Goal: Task Accomplishment & Management: Use online tool/utility

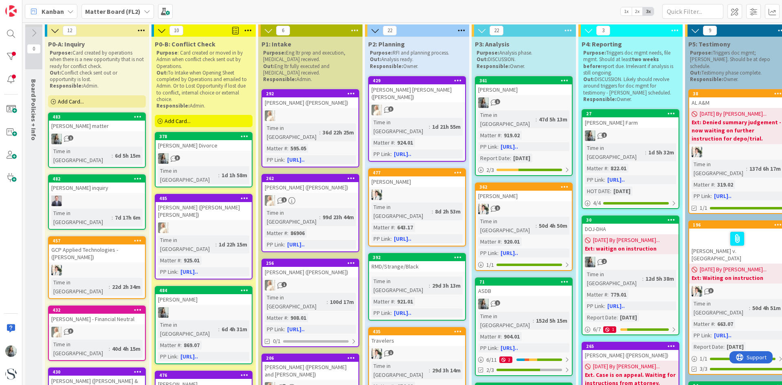
scroll to position [585, 0]
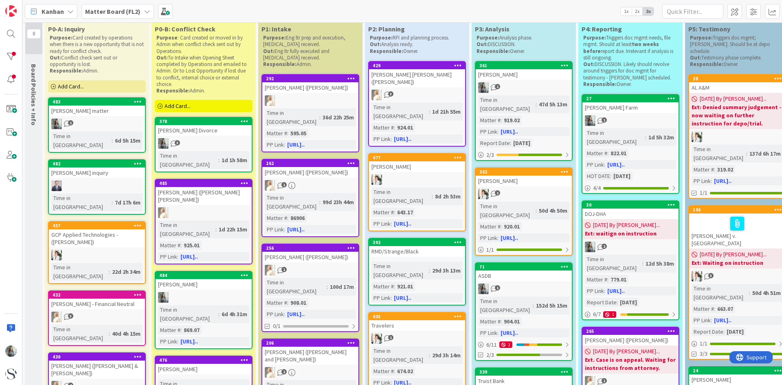
scroll to position [0, 0]
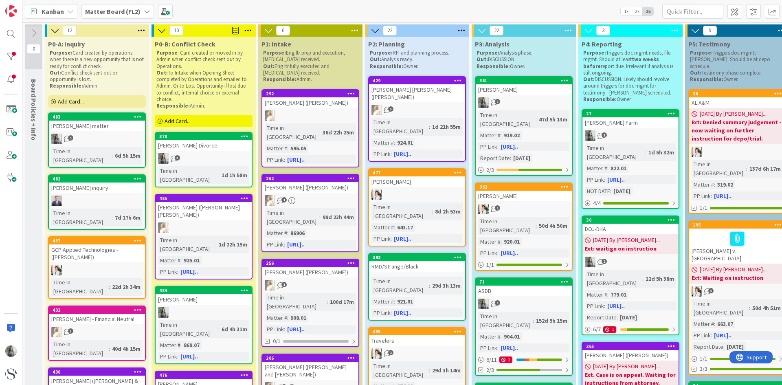
click at [178, 119] on span "Add Card..." at bounding box center [178, 120] width 26 height 7
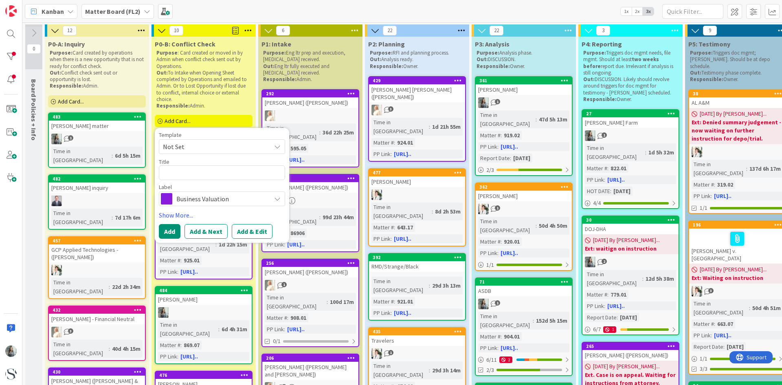
click at [184, 175] on textarea at bounding box center [222, 172] width 126 height 15
type textarea "x"
type textarea "B"
type textarea "x"
type textarea "Be"
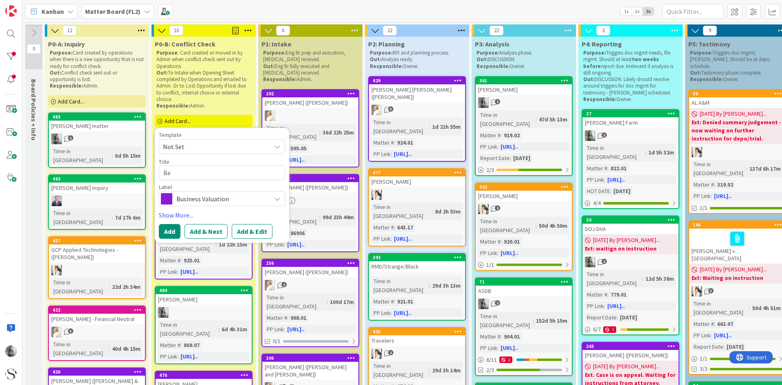
type textarea "x"
type textarea "Bel"
type textarea "x"
type textarea "Bell"
type textarea "x"
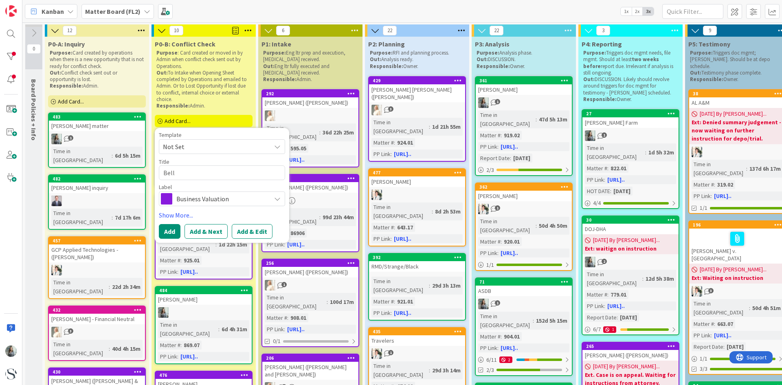
type textarea "Bell"
type textarea "x"
type textarea "Bell v"
type textarea "x"
type textarea "Bell v."
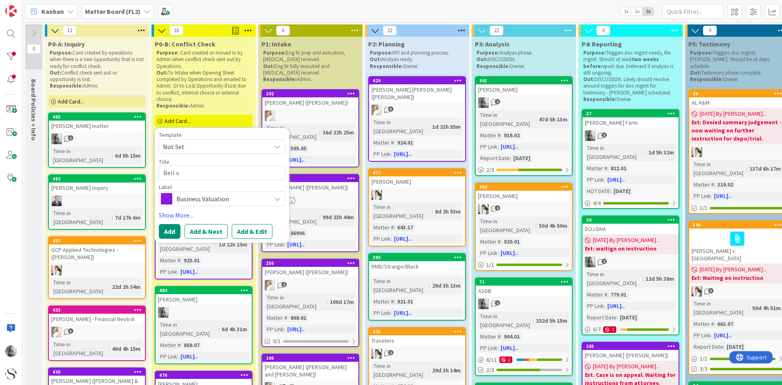
type textarea "x"
type textarea "Bell v."
type textarea "x"
type textarea "Bell v. B"
type textarea "x"
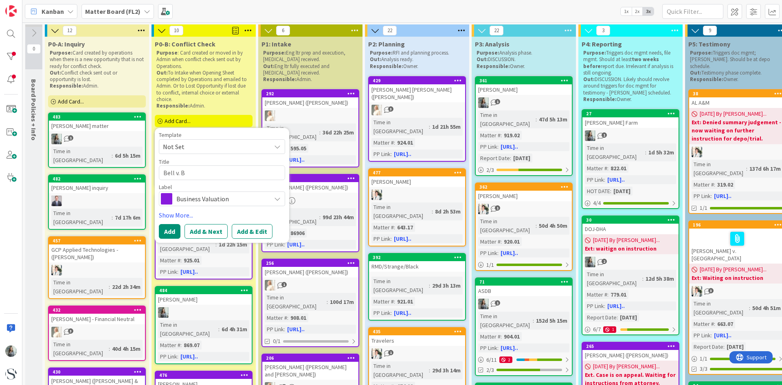
type textarea "Bell v. Be"
type textarea "x"
type textarea "Bell v. Bel"
type textarea "x"
type textarea "Bell v. Bell"
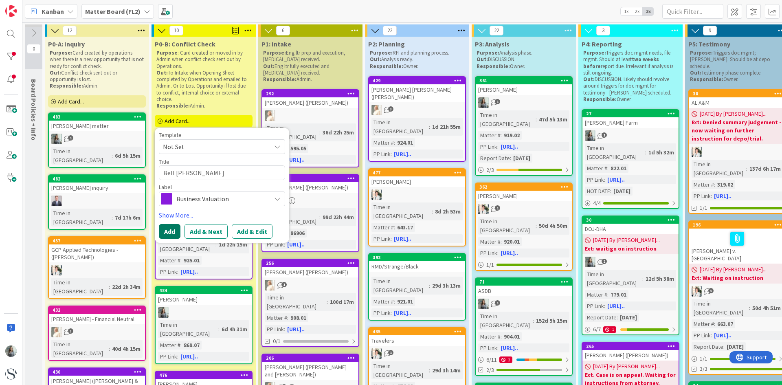
click at [174, 231] on button "Add" at bounding box center [170, 231] width 22 height 15
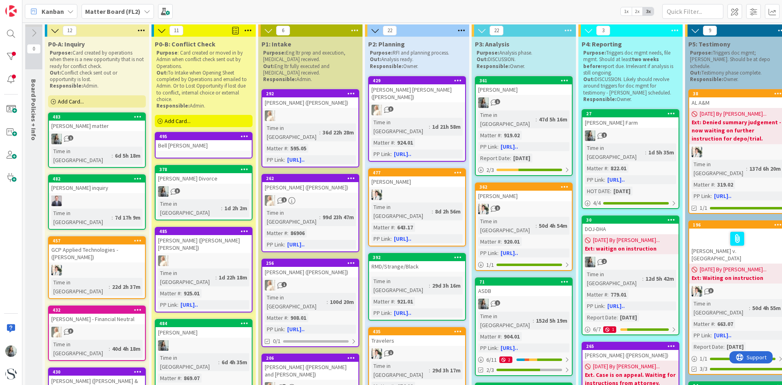
click at [185, 145] on div "Bell v. Bell" at bounding box center [204, 145] width 96 height 11
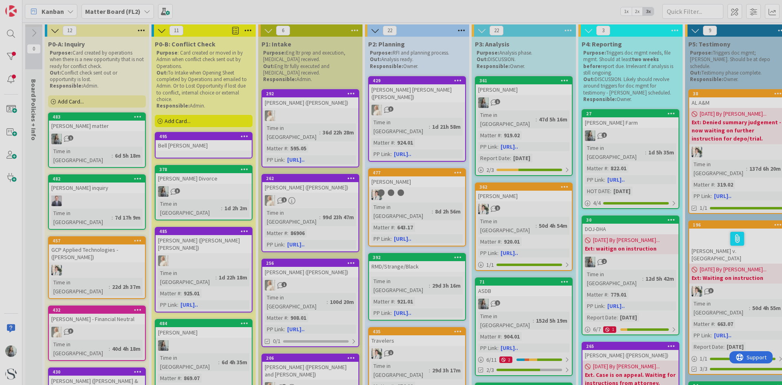
click at [185, 145] on div at bounding box center [391, 192] width 782 height 385
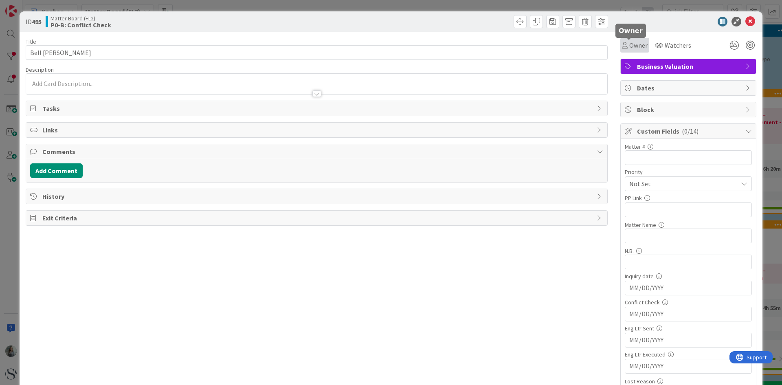
click at [637, 47] on span "Owner" at bounding box center [638, 45] width 18 height 10
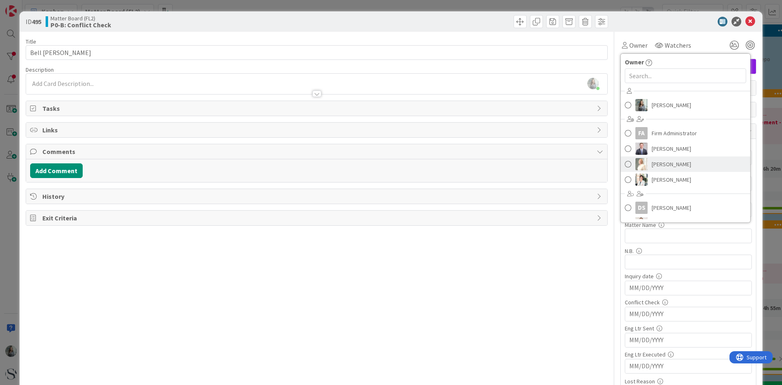
click at [636, 167] on img at bounding box center [642, 164] width 12 height 12
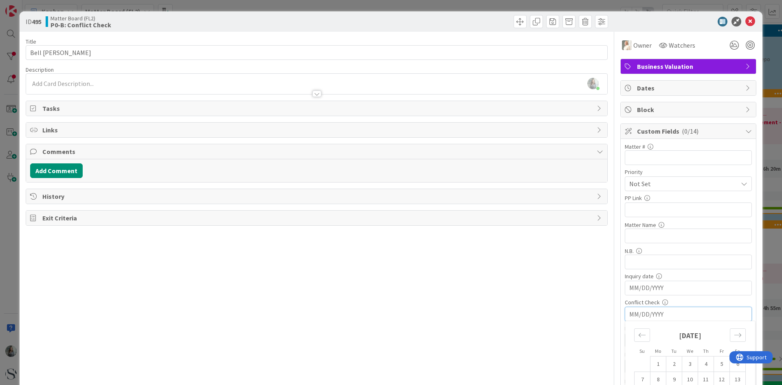
click at [645, 312] on input "MM/DD/YYYY" at bounding box center [688, 314] width 118 height 14
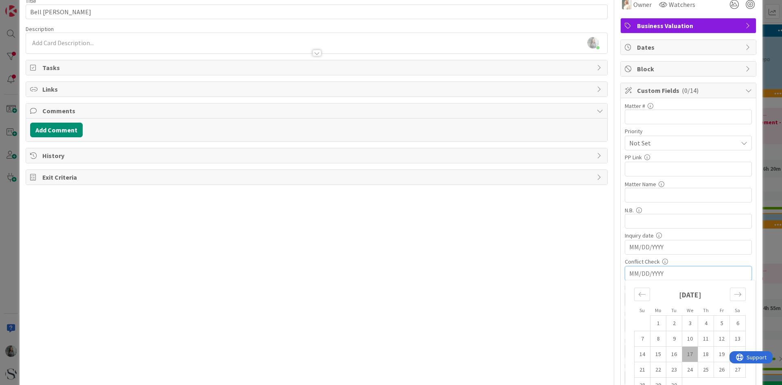
scroll to position [81, 0]
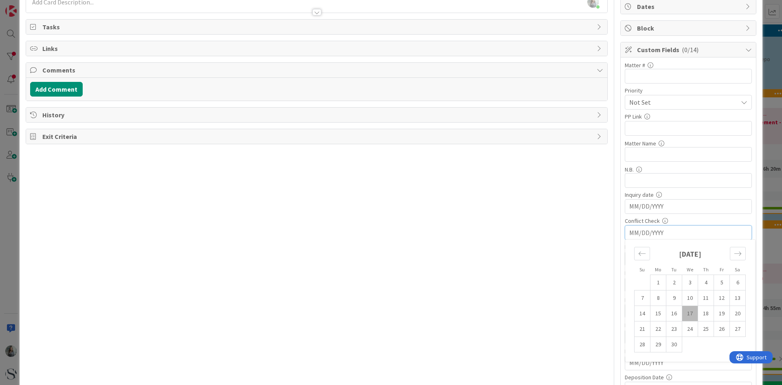
click at [683, 312] on td "17" at bounding box center [690, 313] width 16 height 15
type input "09/17/2025"
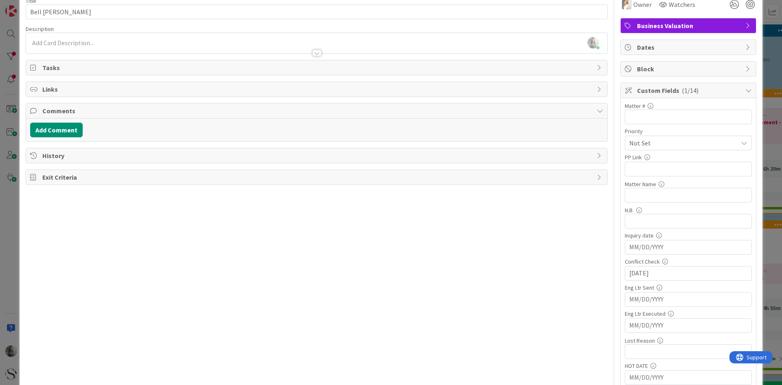
scroll to position [0, 0]
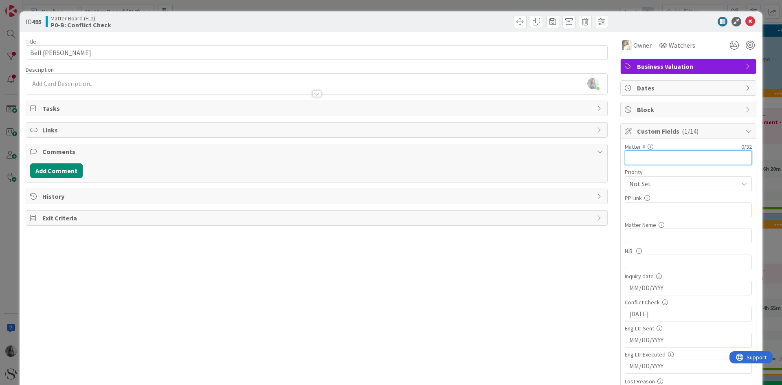
click at [630, 157] on input "text" at bounding box center [688, 157] width 127 height 15
type input "567.11"
click at [631, 211] on input "text" at bounding box center [688, 209] width 127 height 15
click at [643, 206] on input "text" at bounding box center [688, 209] width 127 height 15
paste input "https://app.practicepanther.com/Project/Details/17eac558-d046-4305-8ac8-9e16ec4…"
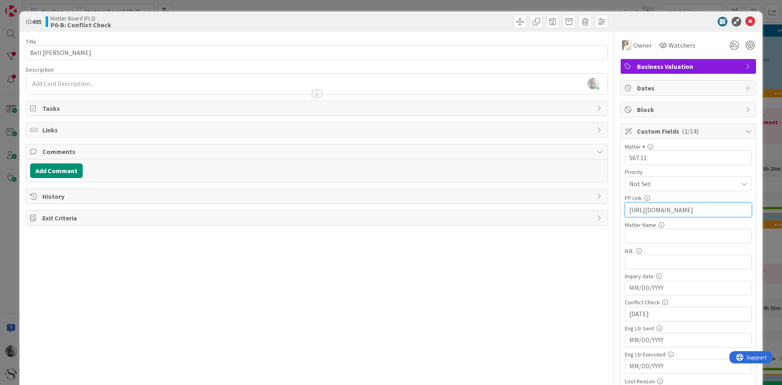
scroll to position [0, 190]
type input "https://app.practicepanther.com/Project/Details/17eac558-d046-4305-8ac8-9e16ec4…"
click at [650, 236] on input "text" at bounding box center [688, 236] width 127 height 15
paste input "Bell Charlie - Bell v. Bell"
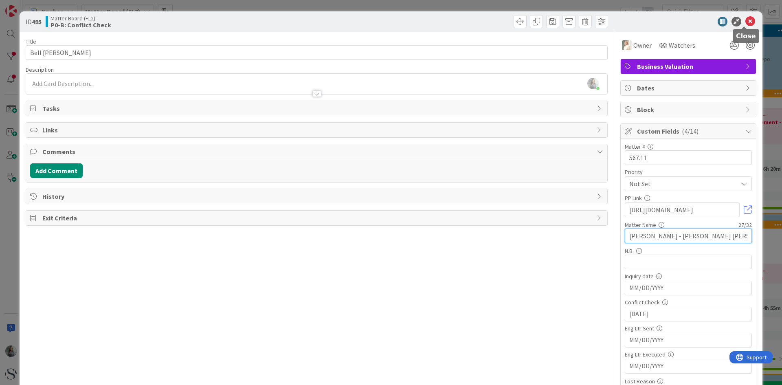
type input "Bell Charlie - Bell v. Bell"
click at [747, 20] on icon at bounding box center [751, 22] width 10 height 10
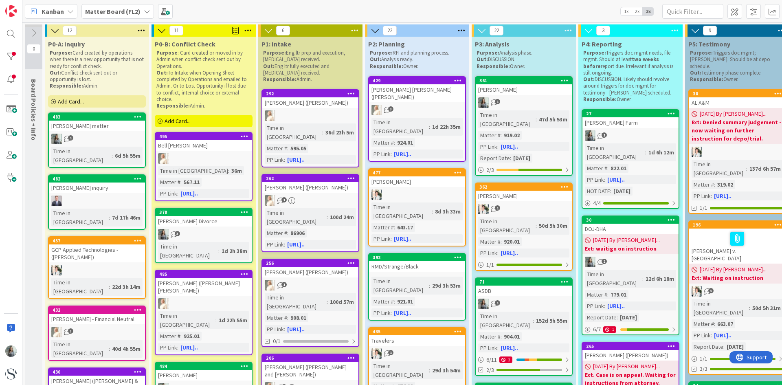
click at [187, 119] on span "Add Card..." at bounding box center [178, 120] width 26 height 7
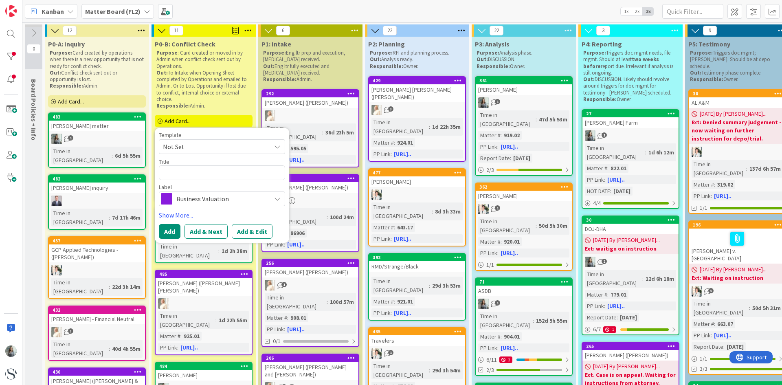
click at [175, 171] on textarea at bounding box center [222, 172] width 126 height 15
type textarea "x"
type textarea "G"
type textarea "x"
type textarea "Gr"
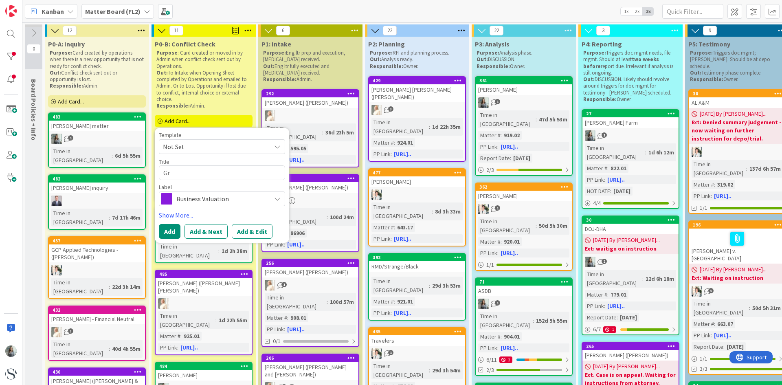
type textarea "x"
type textarea "Gre"
type textarea "x"
type textarea "Gree"
type textarea "x"
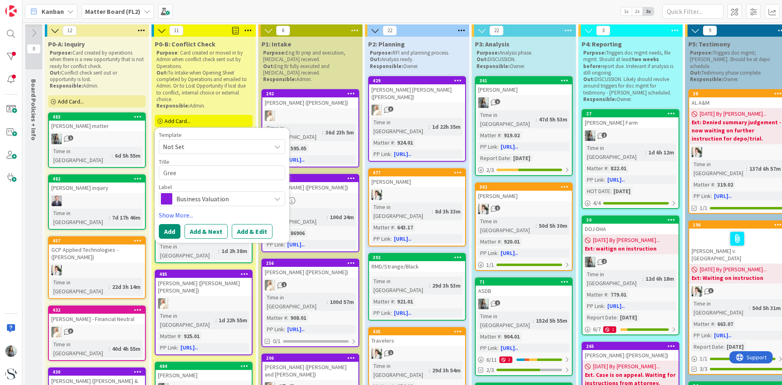
type textarea "Green"
type textarea "x"
type textarea "Greend"
type textarea "x"
type textarea "Greendo"
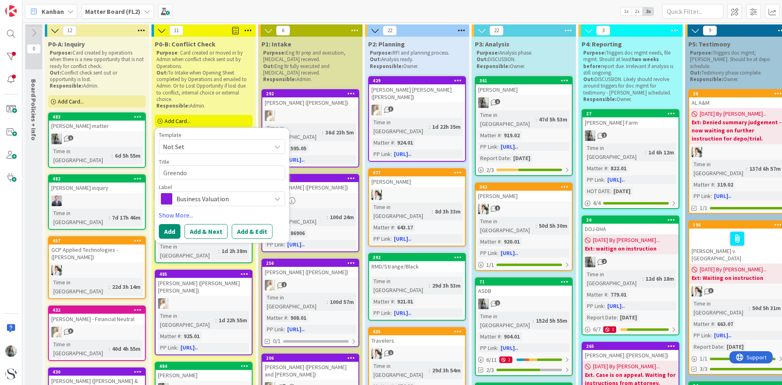
type textarea "x"
type textarea "Greendoo"
type textarea "x"
type textarea "Greendo"
type textarea "x"
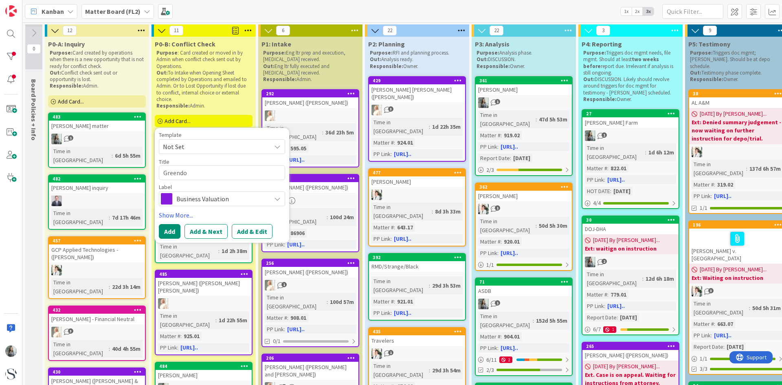
type textarea "Greend"
type textarea "x"
type textarea "Green"
type textarea "x"
type textarea "Greenw"
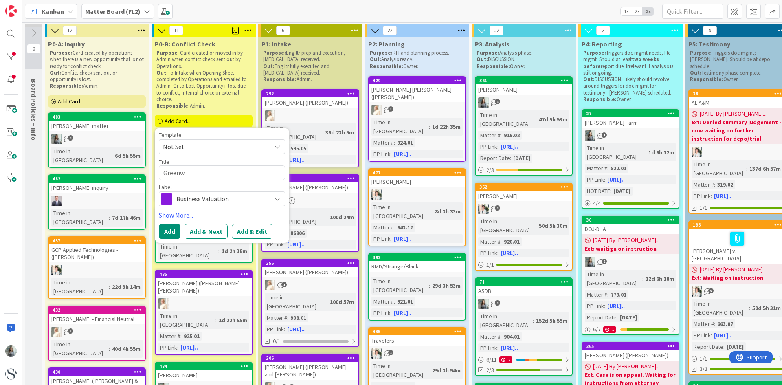
type textarea "x"
type textarea "Greenwo"
type textarea "x"
type textarea "Greenwood"
type textarea "x"
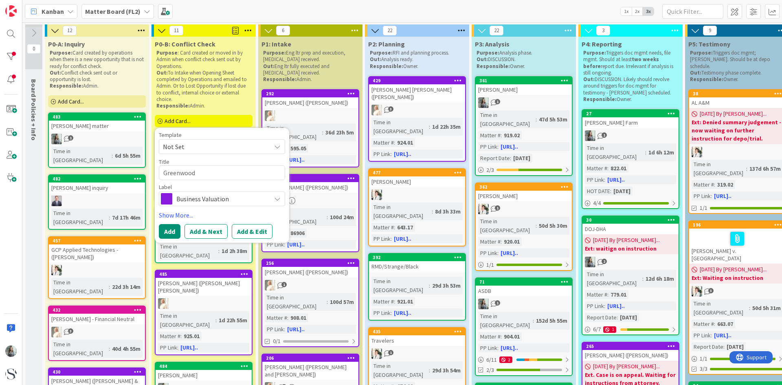
type textarea "Greenwood"
type textarea "x"
type textarea "Greenwood M"
type textarea "x"
type textarea "Greenwood Mo"
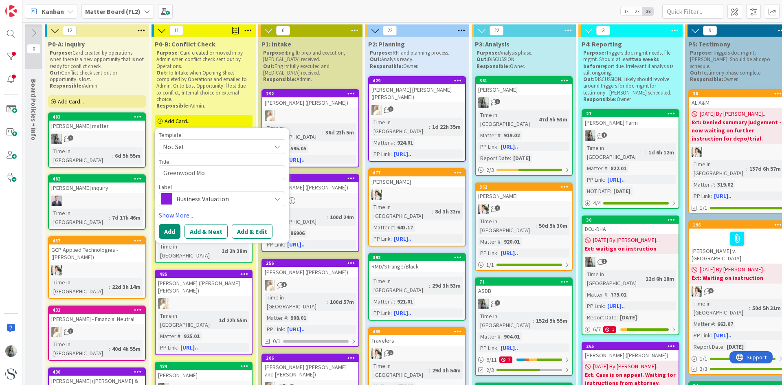
type textarea "x"
type textarea "Greenwood Mot"
type textarea "x"
type textarea "Greenwood Moto"
type textarea "x"
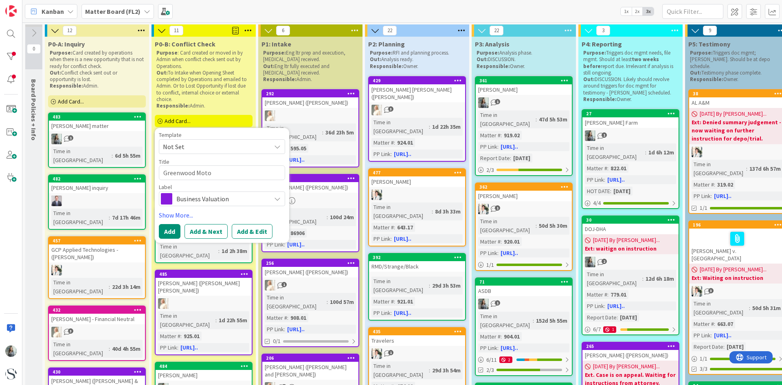
type textarea "Greenwood Motor"
type textarea "x"
type textarea "Greenwood Motor"
type textarea "x"
type textarea "Greenwood Motor L"
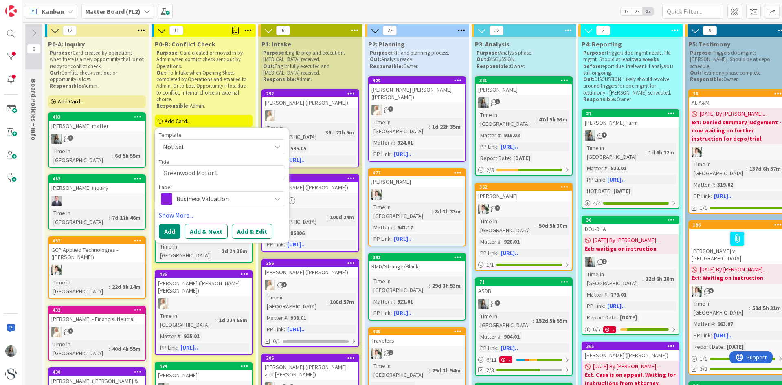
type textarea "x"
type textarea "Greenwood Motor Li"
type textarea "x"
type textarea "Greenwood Motor Line"
type textarea "x"
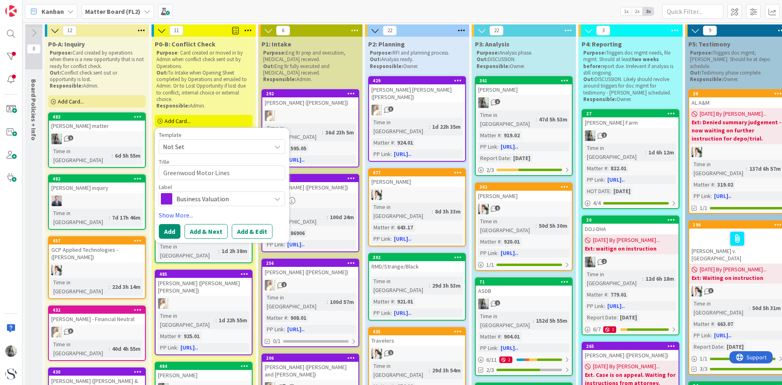
type textarea "Greenwood Motor Lines"
click at [168, 199] on span at bounding box center [166, 198] width 11 height 11
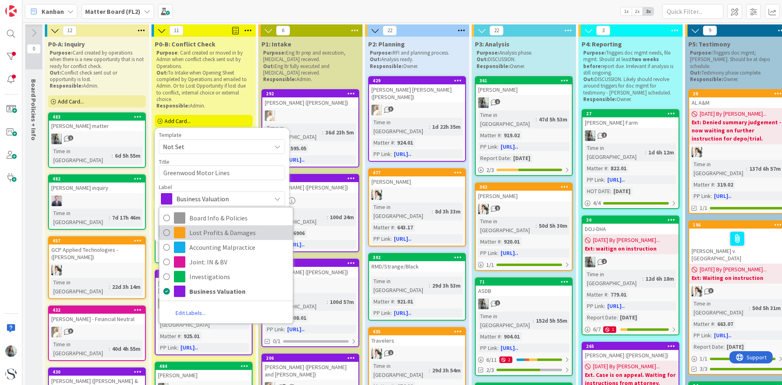
click at [168, 235] on icon at bounding box center [166, 233] width 7 height 12
type textarea "x"
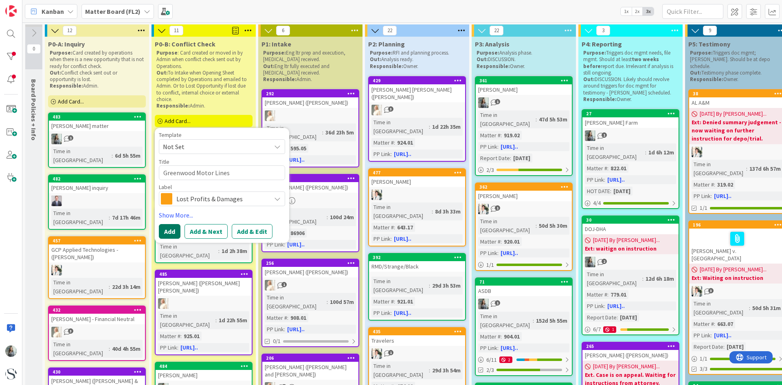
click at [167, 231] on button "Add" at bounding box center [170, 231] width 22 height 15
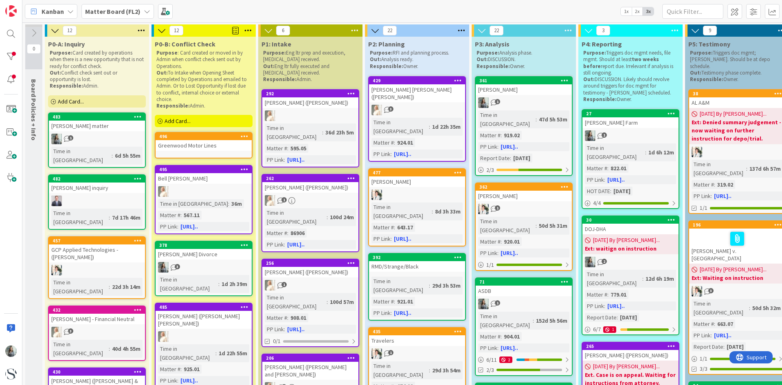
click at [185, 150] on div "Greenwood Motor Lines" at bounding box center [204, 145] width 96 height 11
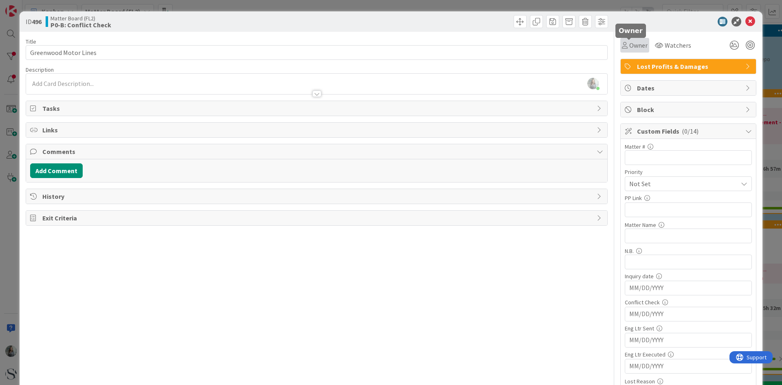
click at [629, 44] on span "Owner" at bounding box center [638, 45] width 18 height 10
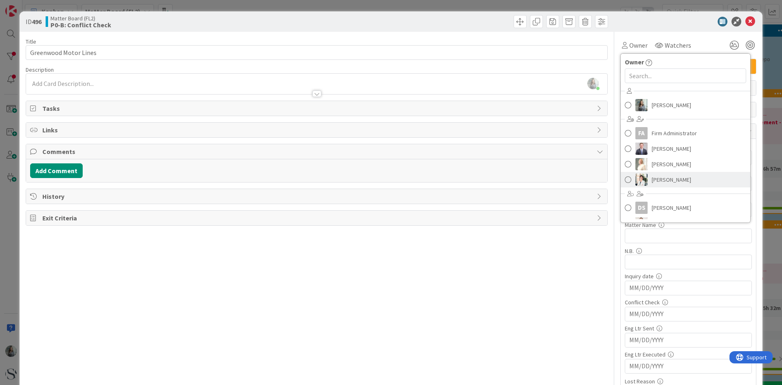
click at [636, 177] on img at bounding box center [642, 180] width 12 height 12
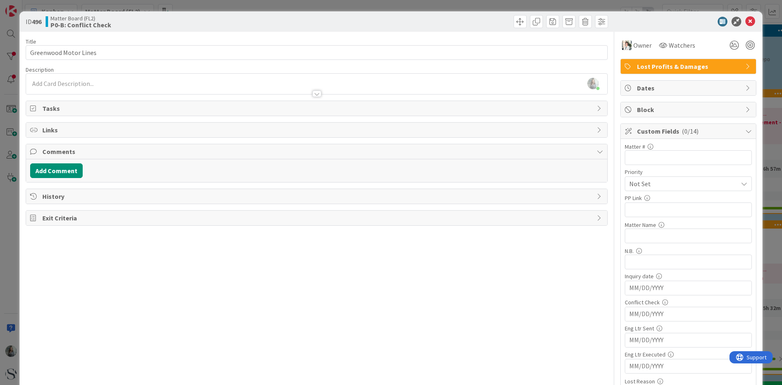
scroll to position [41, 0]
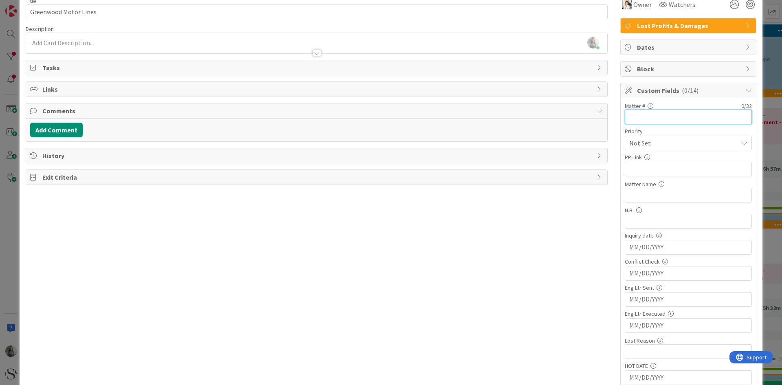
click at [636, 116] on input "text" at bounding box center [688, 117] width 127 height 15
type input "927.01"
click at [667, 274] on input "MM/DD/YYYY" at bounding box center [688, 273] width 118 height 14
click at [685, 356] on td "17" at bounding box center [690, 354] width 16 height 15
type input "09/17/2025"
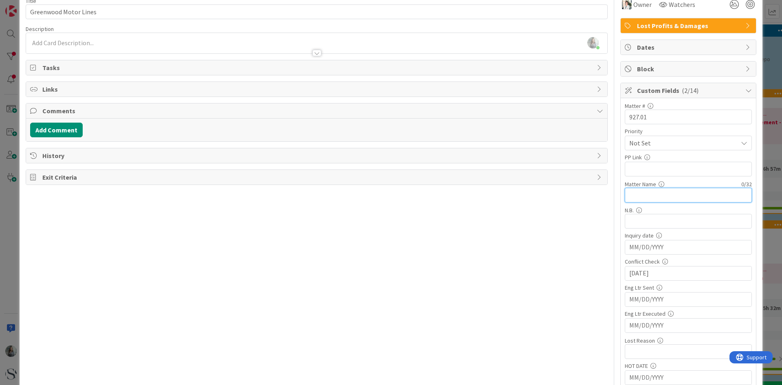
click at [641, 192] on input "text" at bounding box center [688, 195] width 127 height 15
paste input "Greenwood Motors - Kelvin Martin"
type input "Greenwood Motors - Kelvin Martin"
click at [636, 167] on input "text" at bounding box center [688, 169] width 127 height 15
paste input "https://app.practicepanther.com/Project/Details/7da19002-fd90-41a9-9d20-574ee9b…"
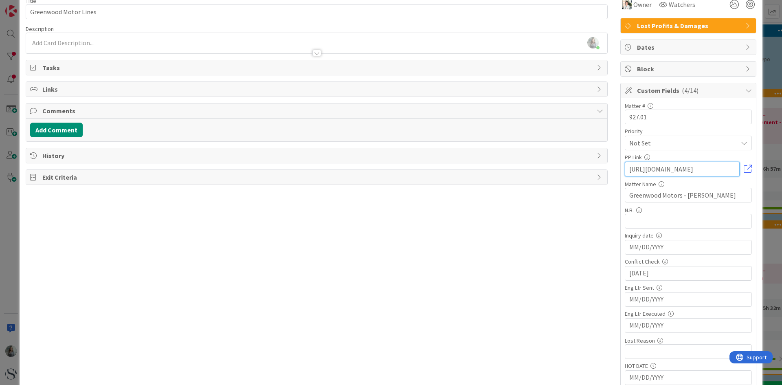
scroll to position [0, 0]
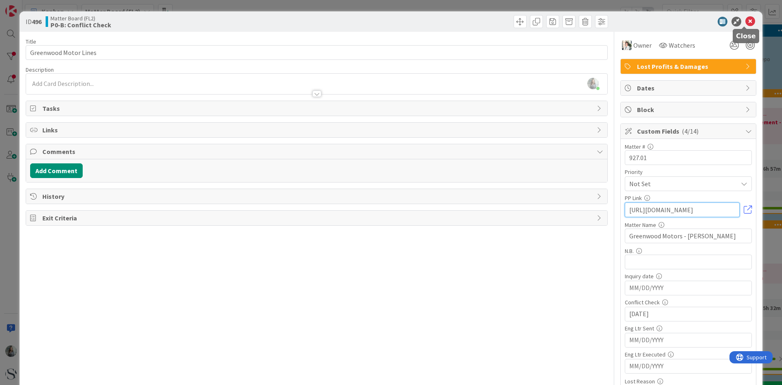
type input "https://app.practicepanther.com/Project/Details/7da19002-fd90-41a9-9d20-574ee9b…"
click at [746, 21] on icon at bounding box center [751, 22] width 10 height 10
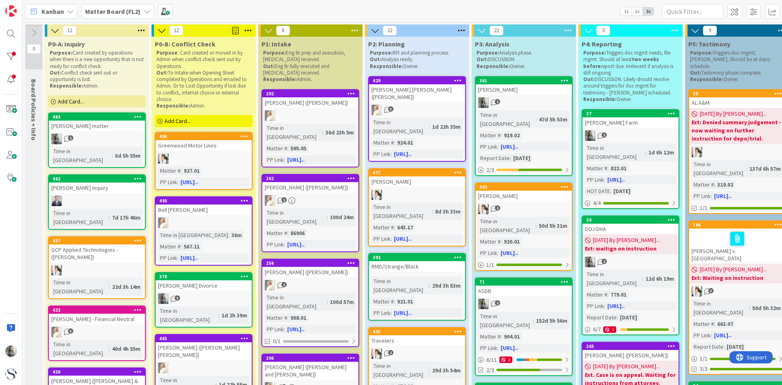
click at [206, 295] on div "3" at bounding box center [204, 298] width 96 height 11
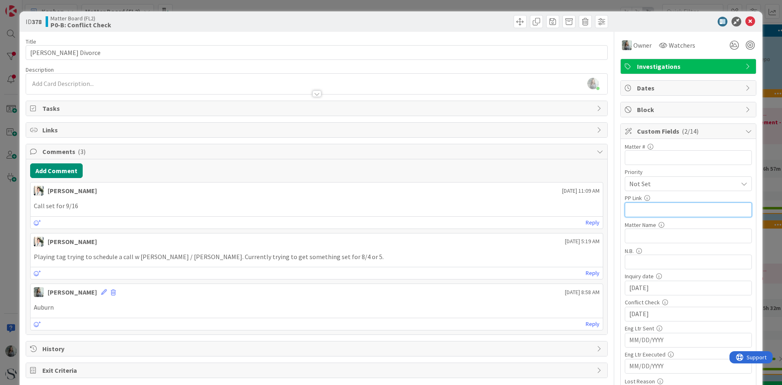
click at [635, 211] on input "text" at bounding box center [688, 209] width 127 height 15
paste input "https://app.practicepanther.com/Project/Details/7939c1f5-5592-4c98-88a4-dd05f20…"
type input "https://app.practicepanther.com/Project/Details/7939c1f5-5592-4c98-88a4-dd05f20…"
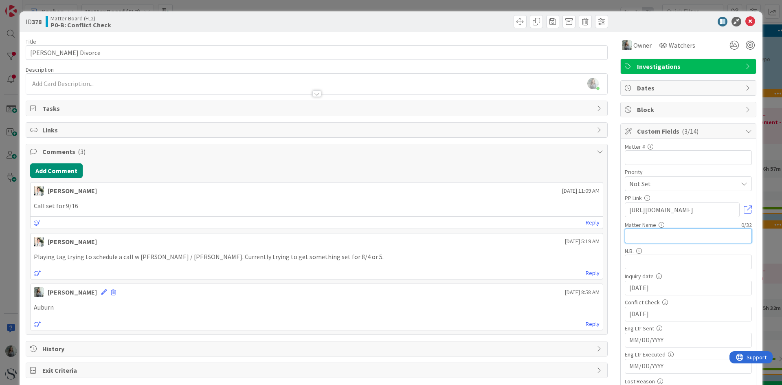
click at [626, 233] on input "text" at bounding box center [688, 236] width 127 height 15
paste input "Pearson Tucker - Pearson v. Pear"
type input "Pearson Tucker - Pearson v. Pear"
click at [632, 156] on input "text" at bounding box center [688, 157] width 127 height 15
type input "926.01"
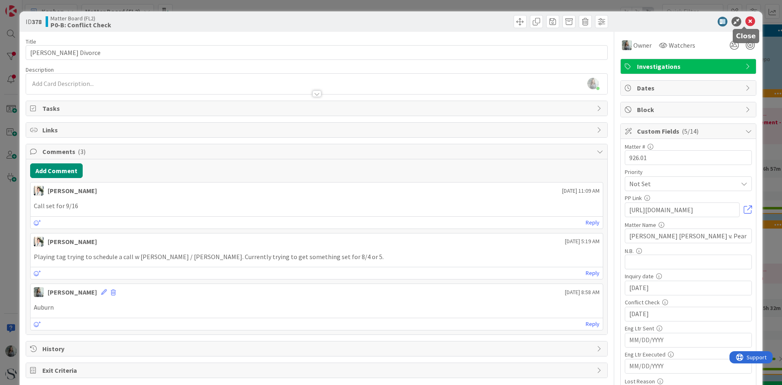
click at [747, 23] on icon at bounding box center [751, 22] width 10 height 10
